Goal: Task Accomplishment & Management: Use online tool/utility

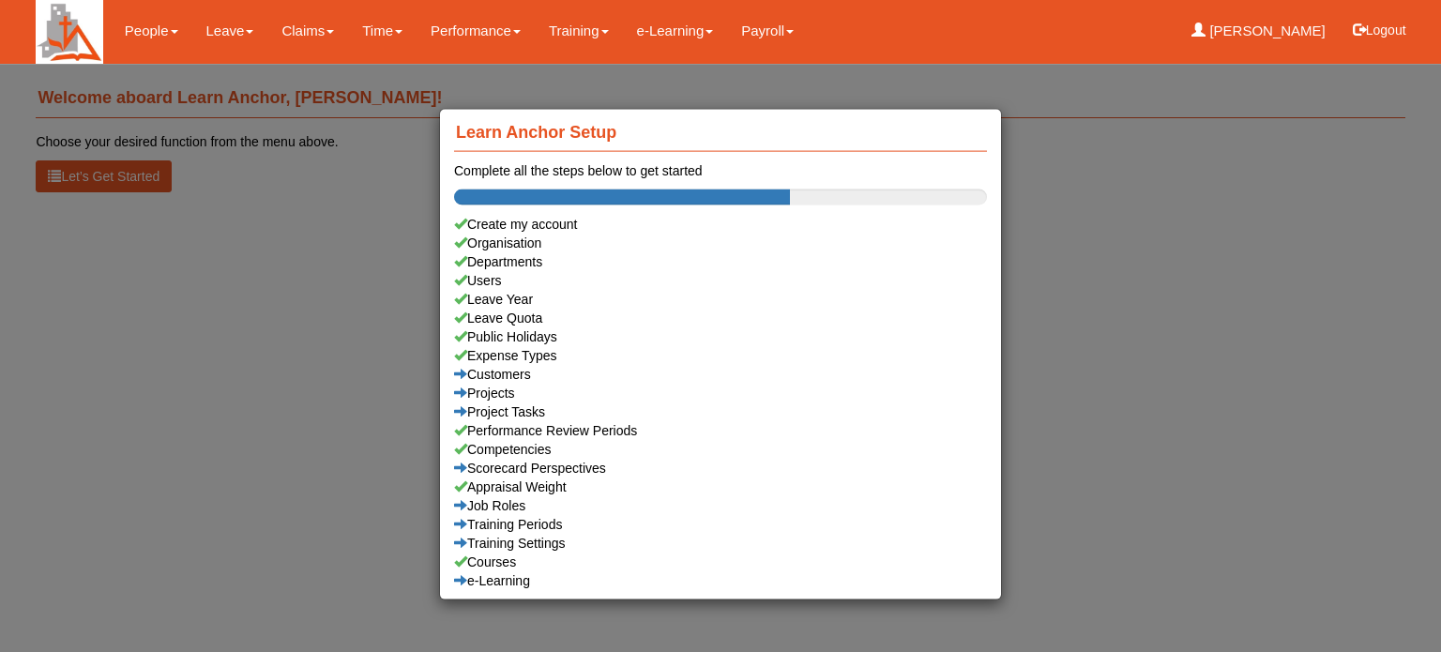
click at [227, 33] on div "Learn Anchor Setup Complete all the steps below to get started Create my accoun…" at bounding box center [720, 326] width 1441 height 652
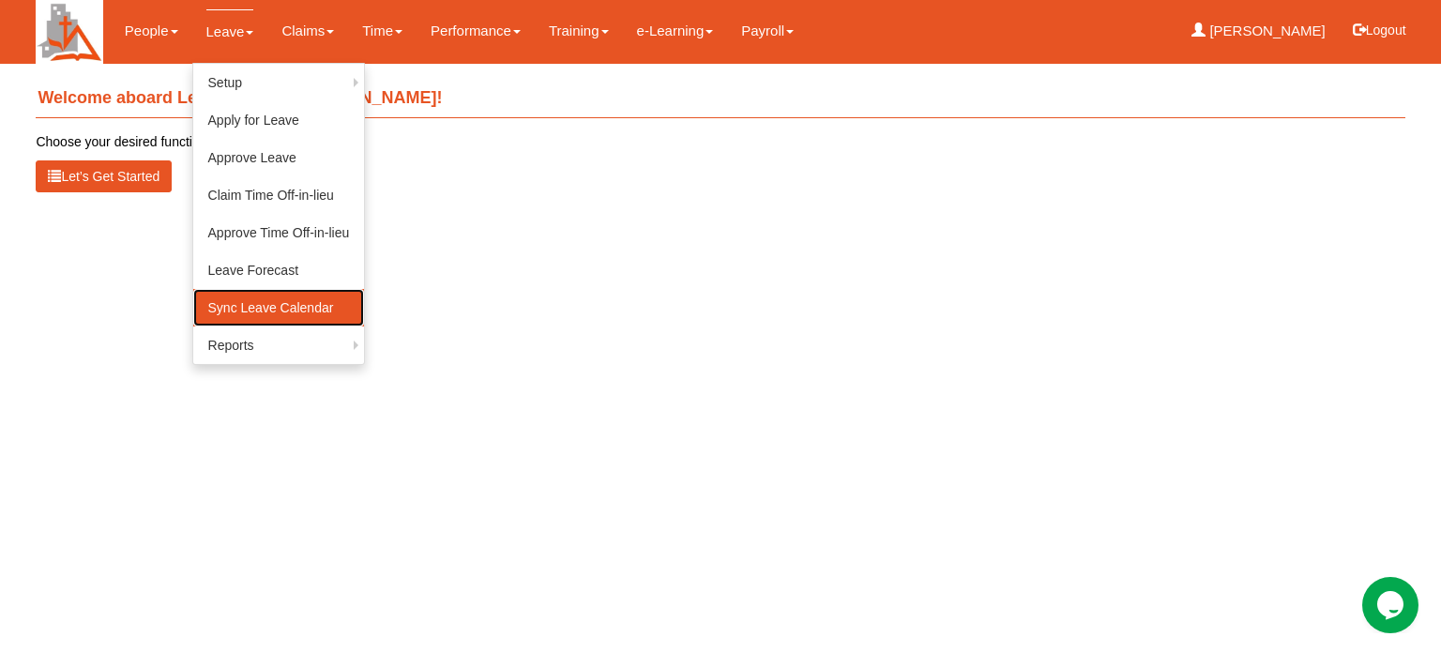
click at [231, 303] on link "Sync Leave Calendar" at bounding box center [279, 308] width 172 height 38
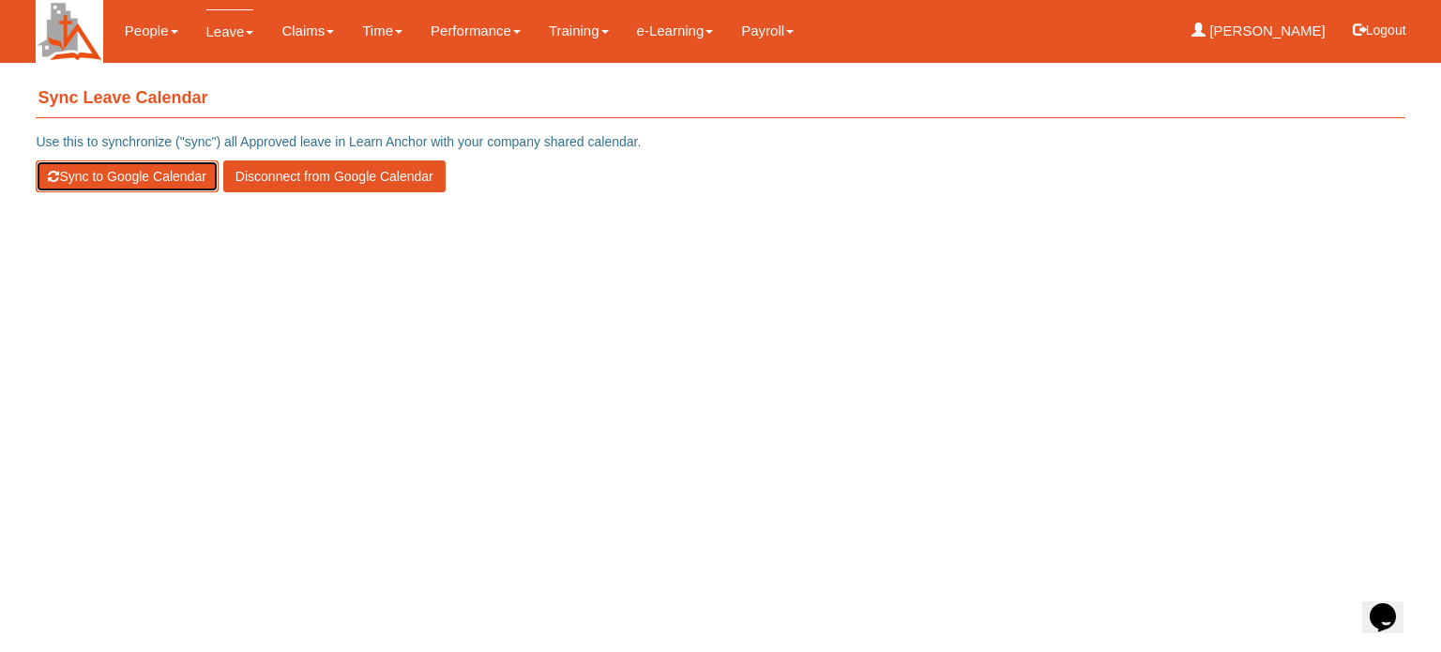
click at [109, 174] on button "Sync to Google Calendar" at bounding box center [127, 176] width 182 height 32
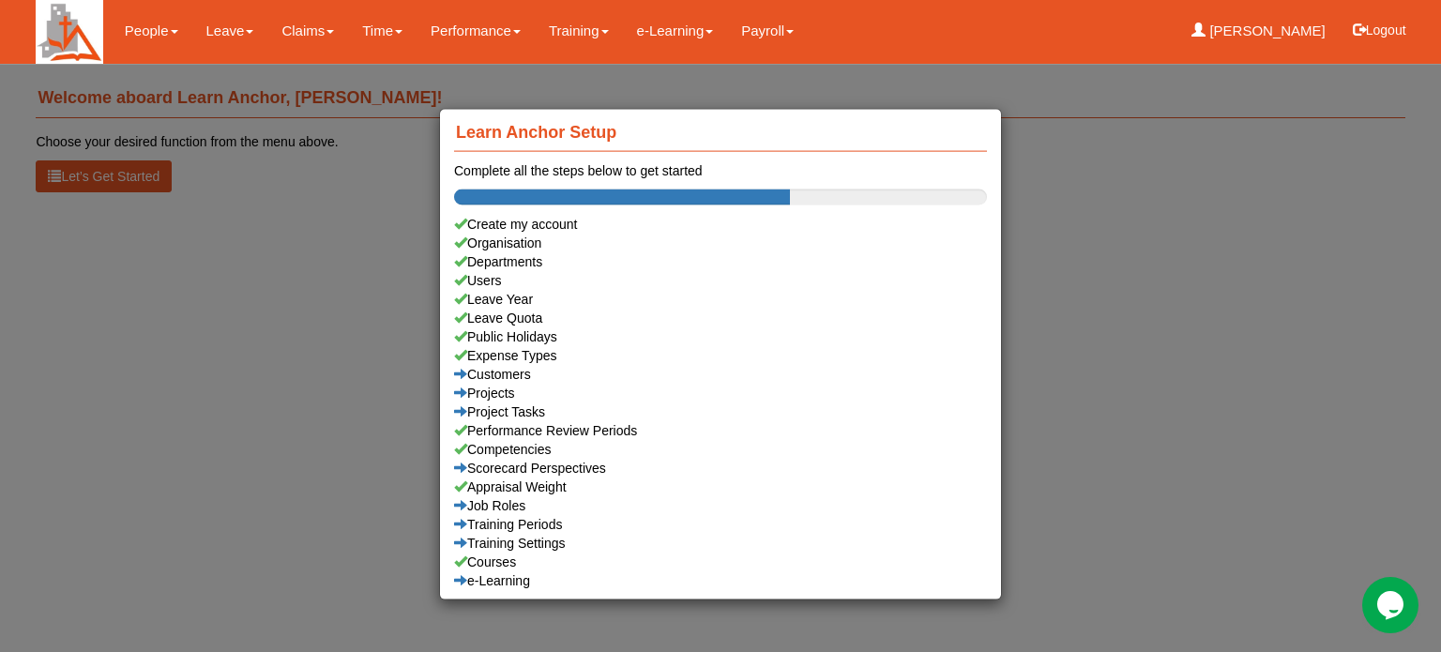
click at [210, 31] on div "Learn Anchor Setup Complete all the steps below to get started Create my accoun…" at bounding box center [720, 326] width 1441 height 652
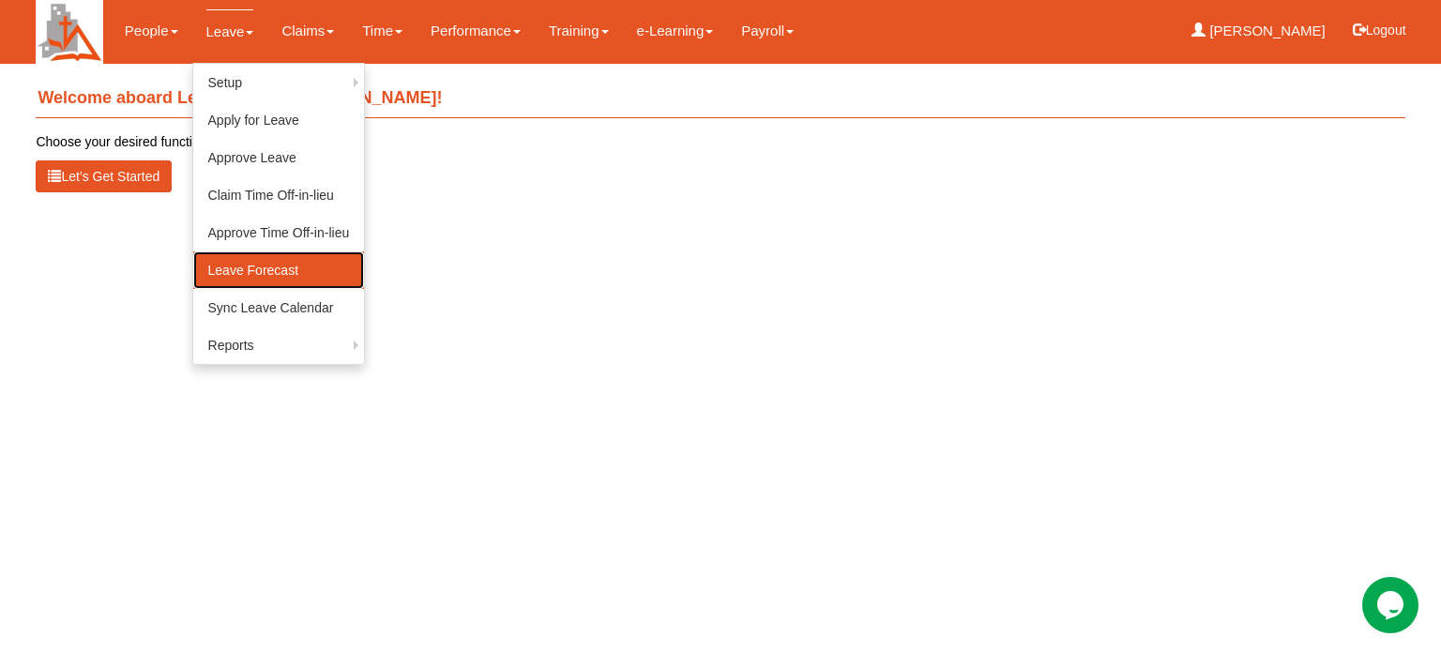
click at [241, 269] on link "Leave Forecast" at bounding box center [279, 270] width 172 height 38
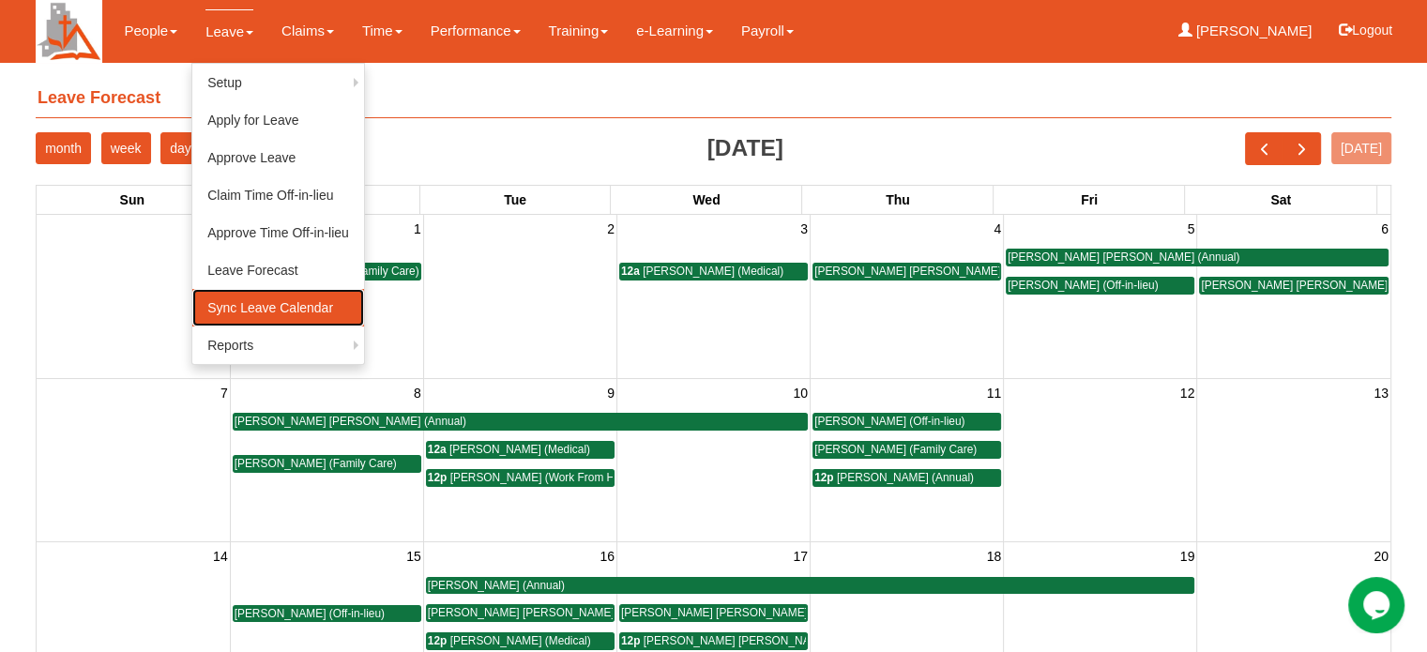
click at [235, 312] on link "Sync Leave Calendar" at bounding box center [278, 308] width 172 height 38
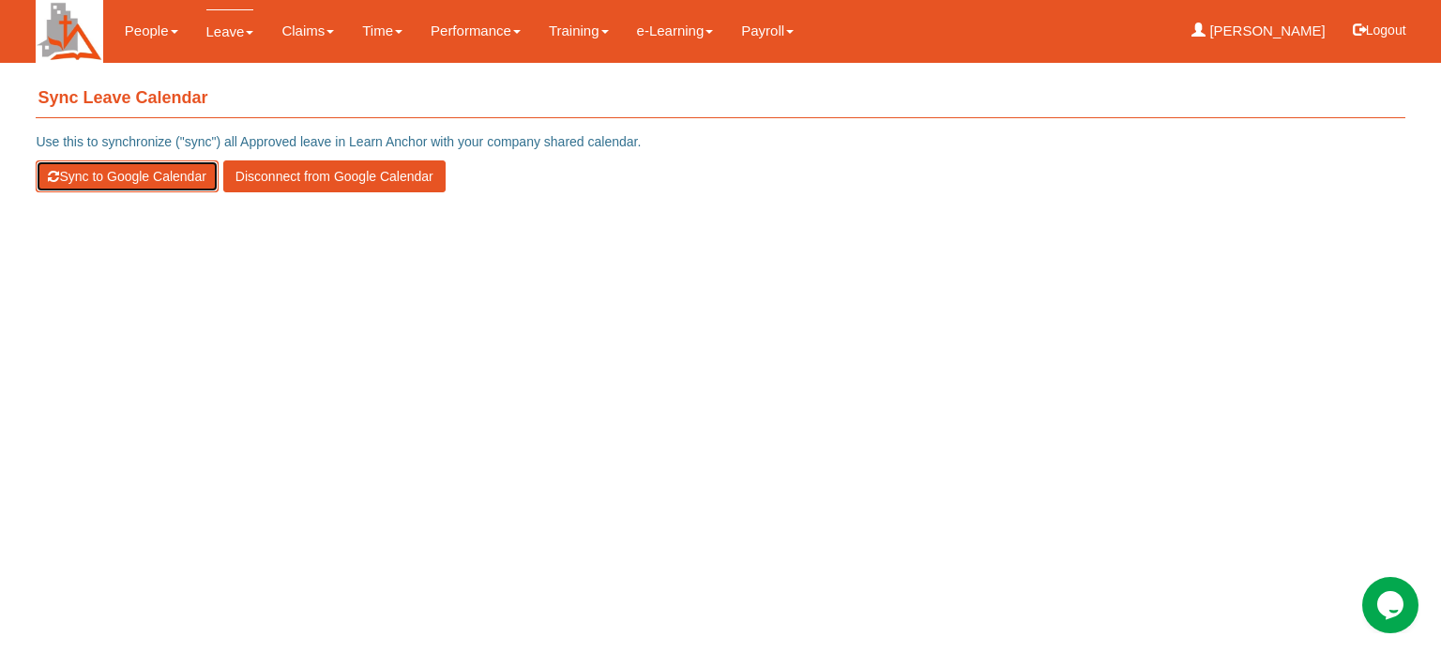
click at [85, 172] on button "Sync to Google Calendar" at bounding box center [127, 176] width 182 height 32
